Goal: Task Accomplishment & Management: Complete application form

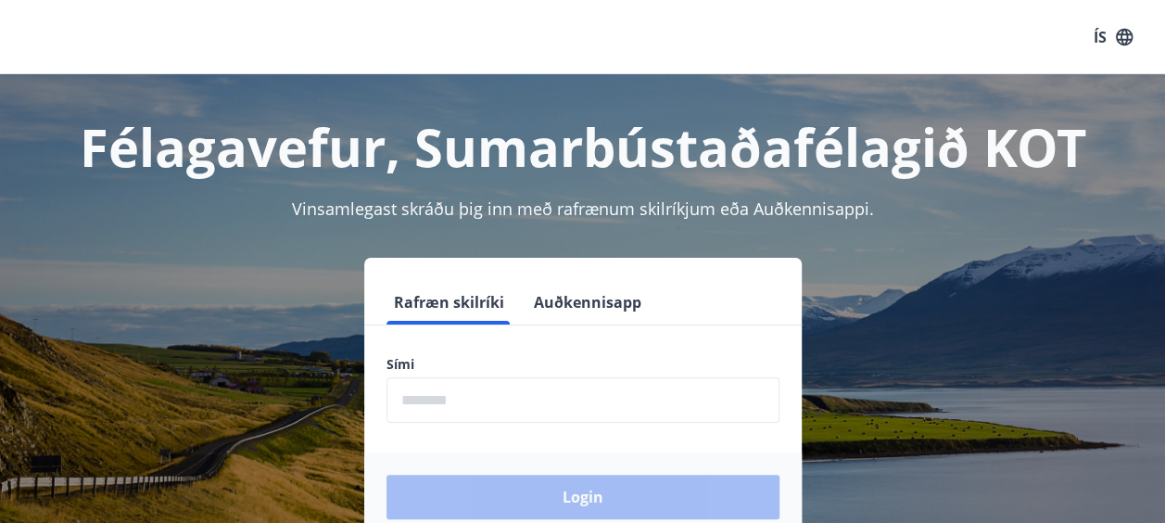
click at [447, 404] on input "phone" at bounding box center [582, 399] width 393 height 45
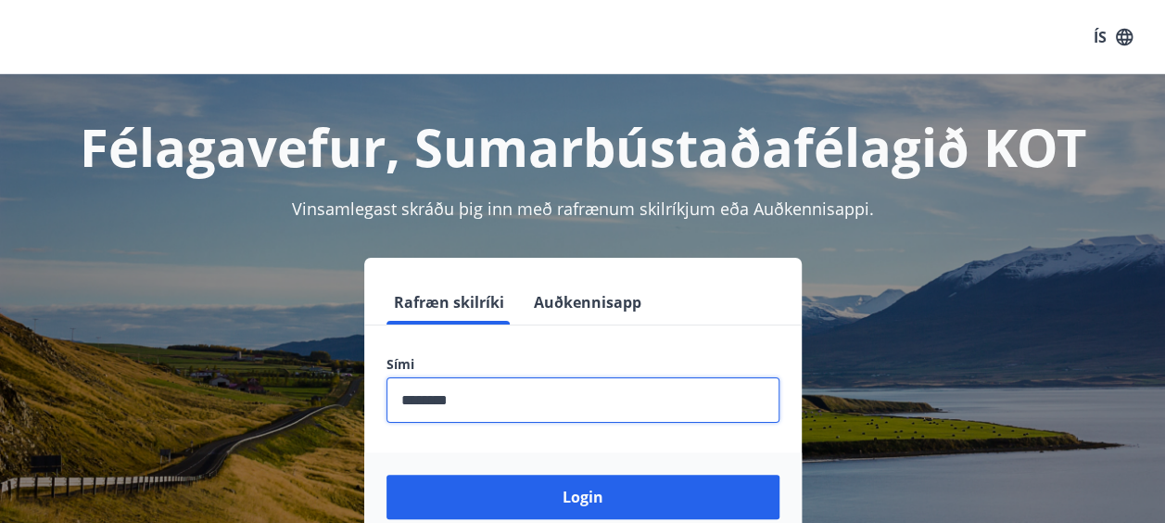
type input "********"
click at [386, 475] on button "Login" at bounding box center [582, 497] width 393 height 44
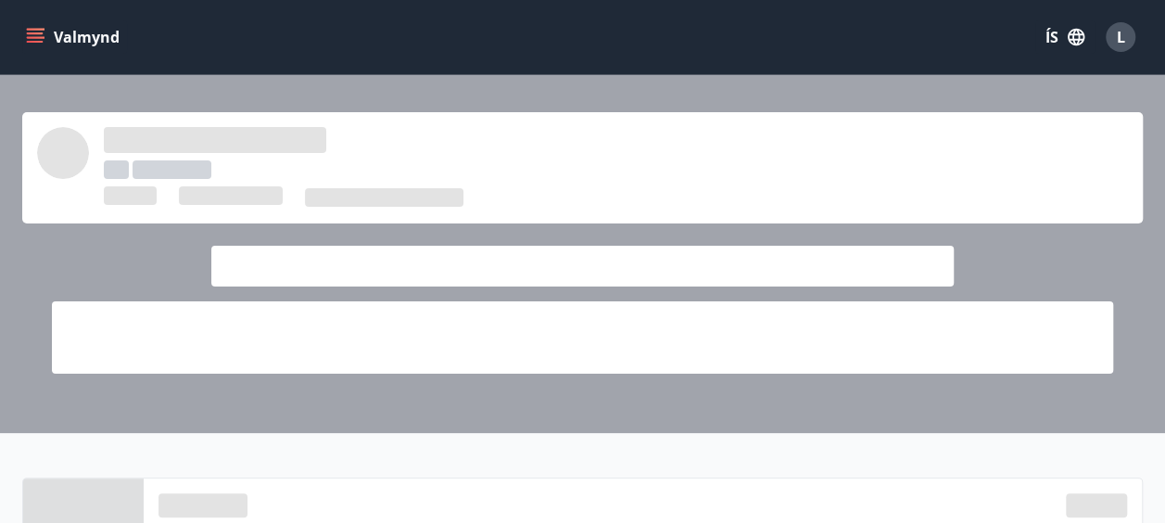
drag, startPoint x: 69, startPoint y: 54, endPoint x: 228, endPoint y: 30, distance: 161.2
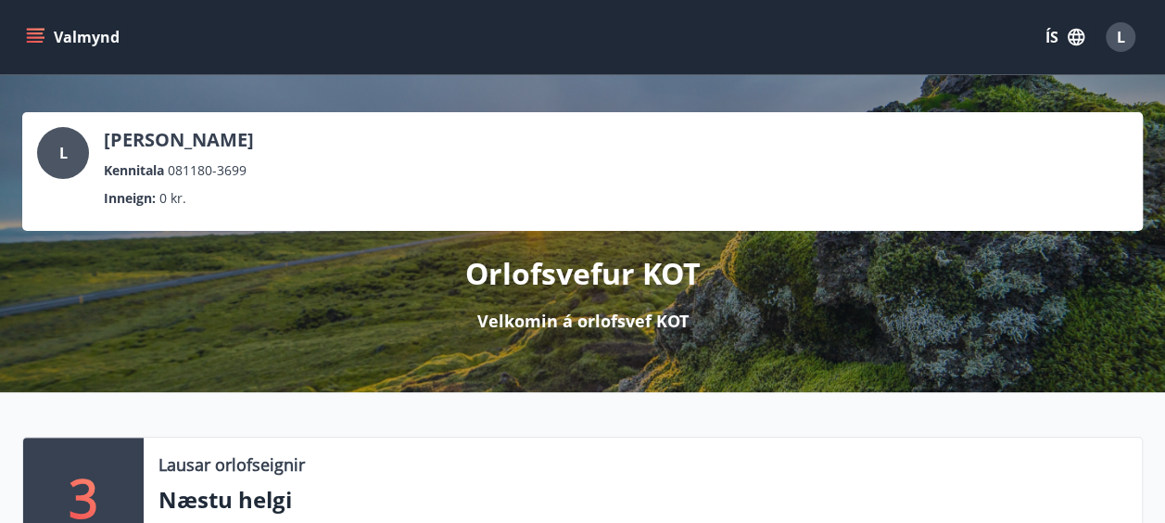
drag, startPoint x: 228, startPoint y: 30, endPoint x: 669, endPoint y: 60, distance: 442.2
drag, startPoint x: 669, startPoint y: 60, endPoint x: 1105, endPoint y: 134, distance: 441.9
drag, startPoint x: 1174, startPoint y: 106, endPoint x: 1163, endPoint y: 63, distance: 44.1
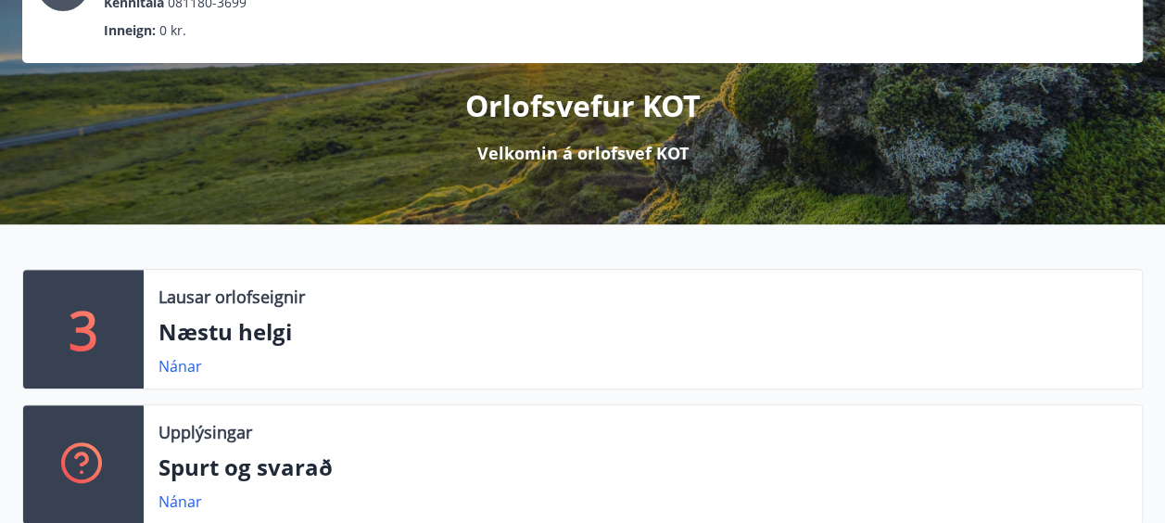
scroll to position [211, 0]
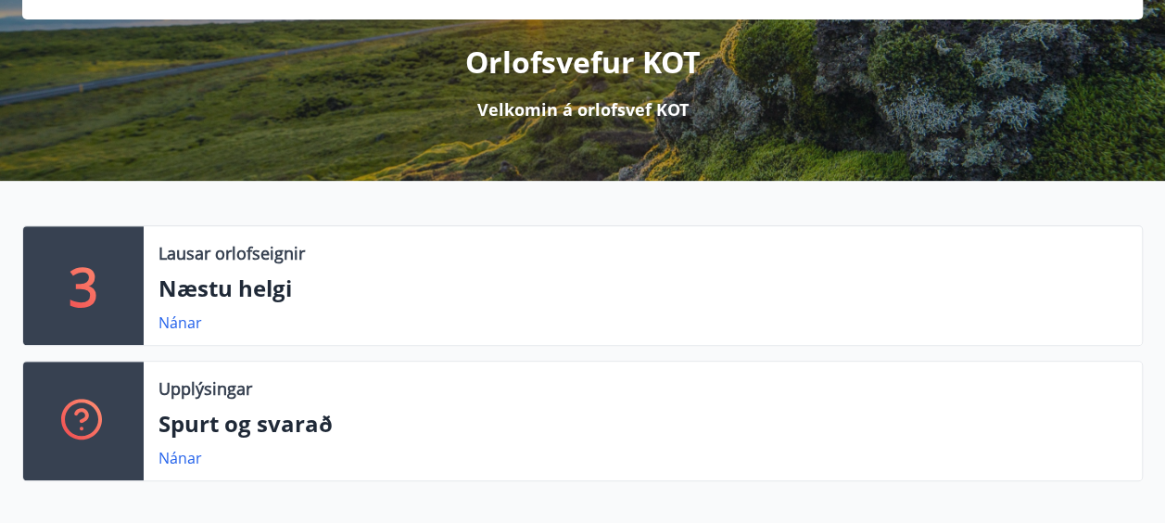
drag, startPoint x: 48, startPoint y: 314, endPoint x: 209, endPoint y: 302, distance: 160.8
click at [184, 320] on link "Nánar" at bounding box center [180, 322] width 44 height 20
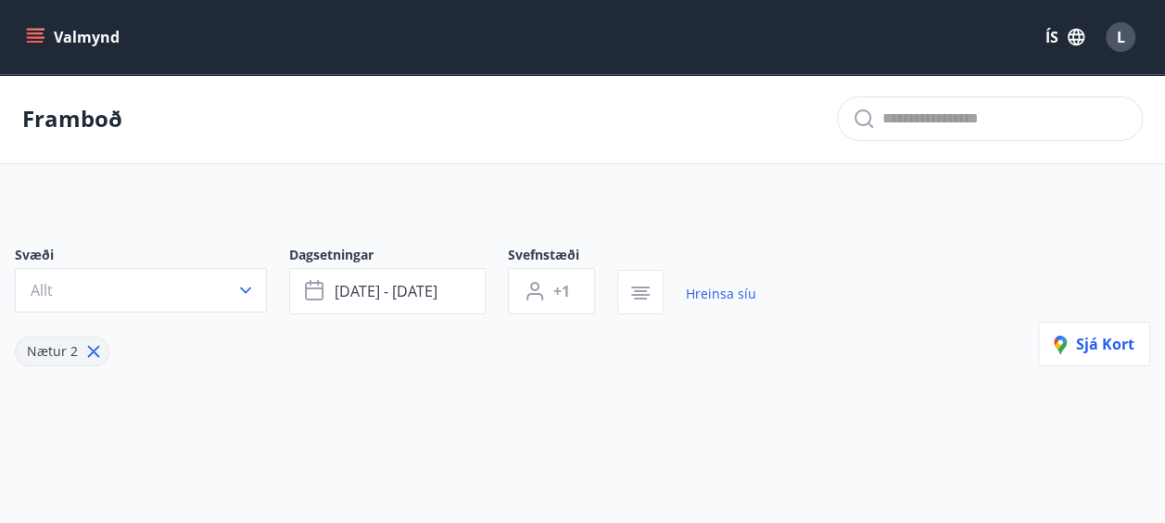
drag, startPoint x: 1170, startPoint y: 279, endPoint x: 1178, endPoint y: 171, distance: 107.8
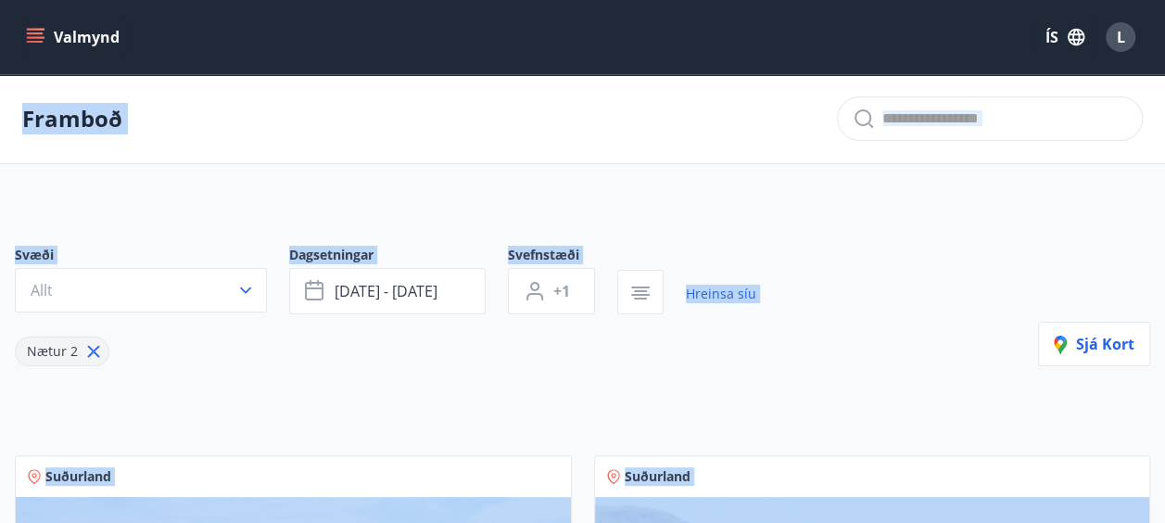
drag, startPoint x: 1146, startPoint y: 317, endPoint x: 1182, endPoint y: -96, distance: 414.9
